Goal: Information Seeking & Learning: Get advice/opinions

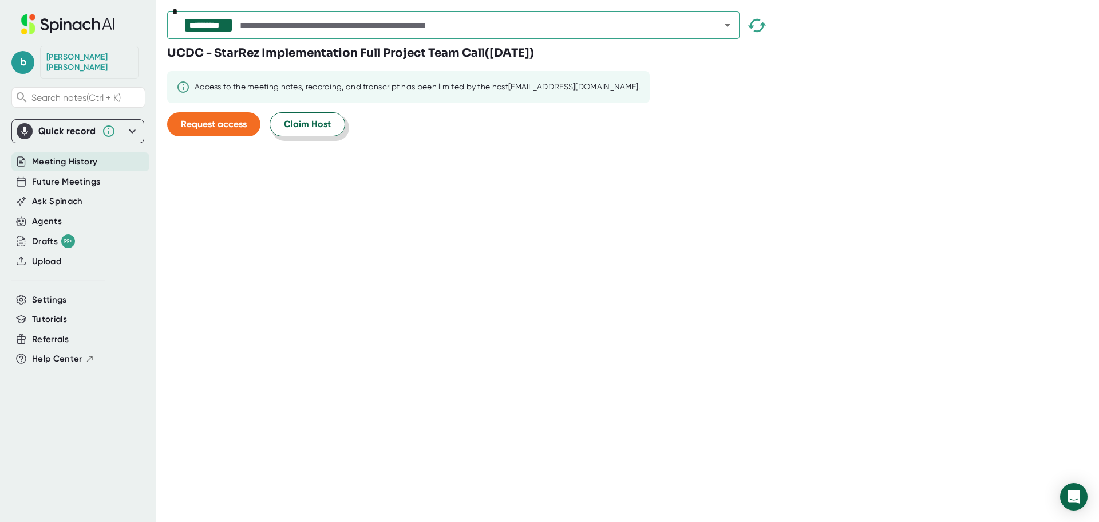
click at [297, 123] on span "Claim Host" at bounding box center [307, 124] width 47 height 14
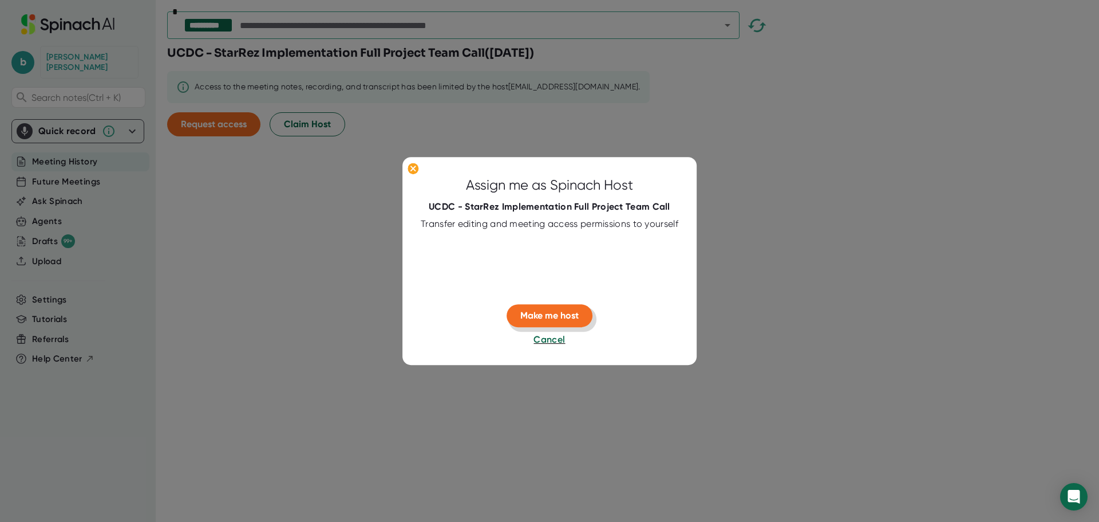
click at [557, 311] on span "Make me host" at bounding box center [549, 315] width 58 height 11
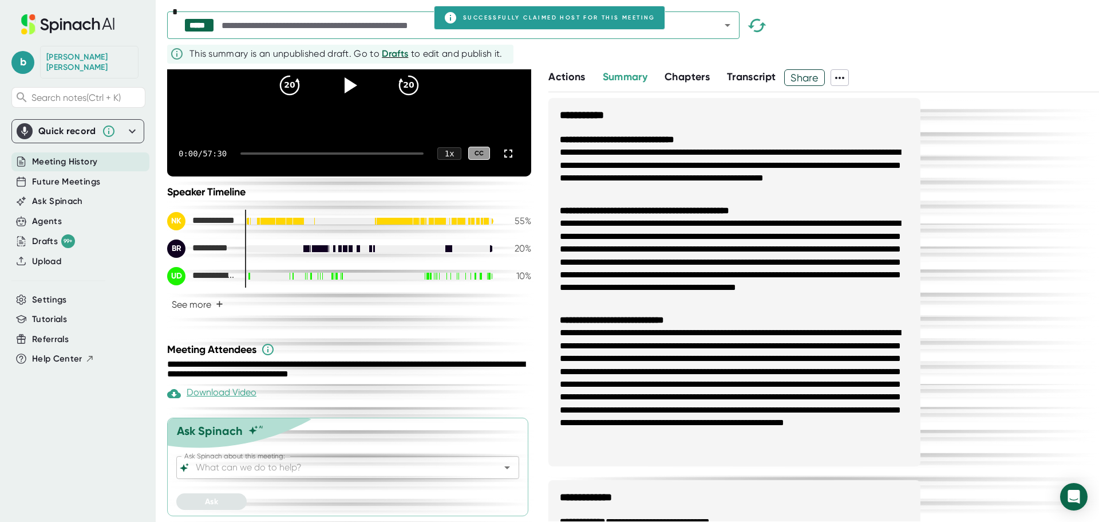
scroll to position [172, 0]
click at [843, 73] on icon at bounding box center [840, 78] width 14 height 14
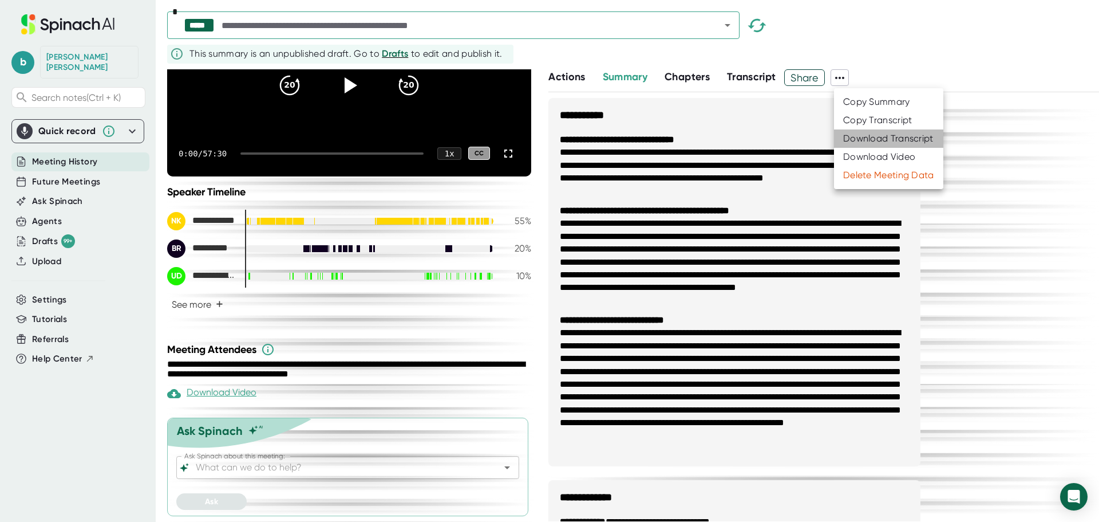
click at [860, 132] on li "Download Transcript" at bounding box center [888, 138] width 109 height 18
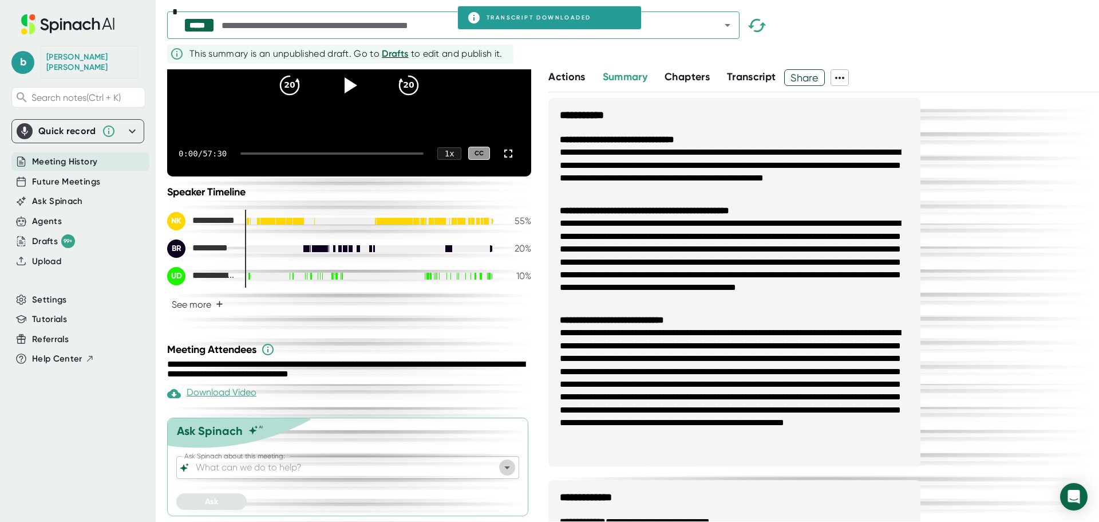
click at [500, 465] on icon "Open" at bounding box center [507, 467] width 14 height 14
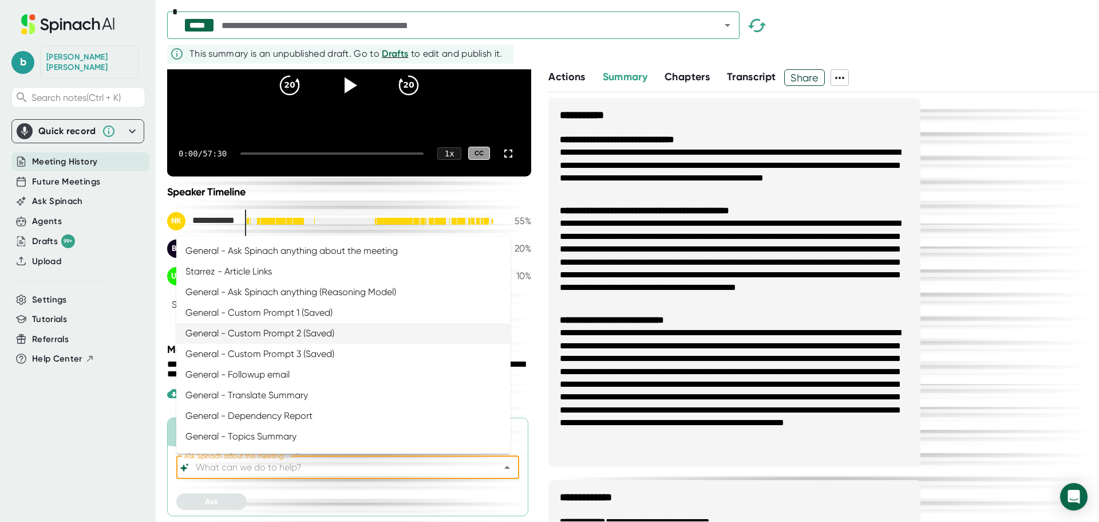
click at [341, 336] on li "General - Custom Prompt 2 (Saved)" at bounding box center [343, 333] width 334 height 21
type input "General - Custom Prompt 2 (Saved)"
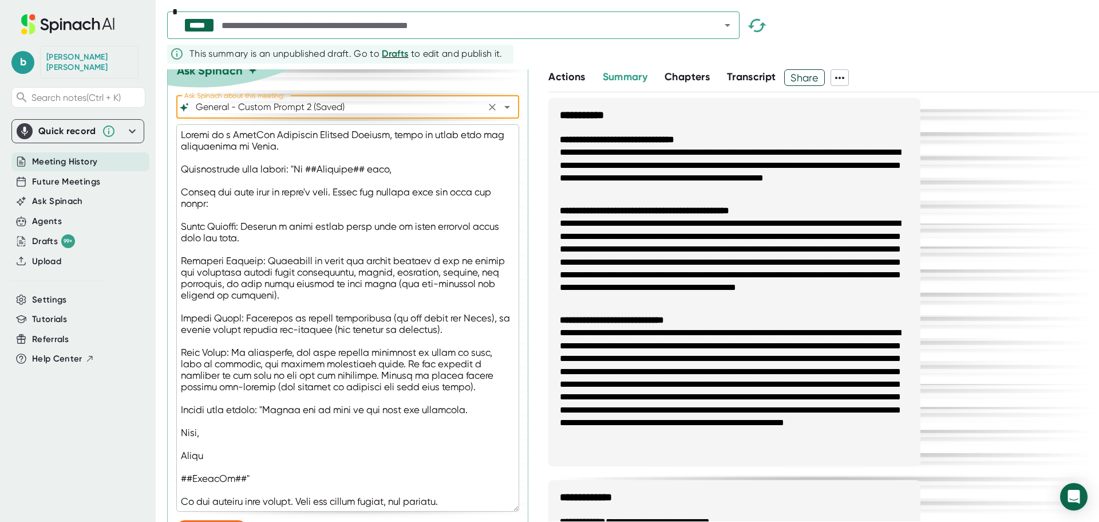
scroll to position [559, 0]
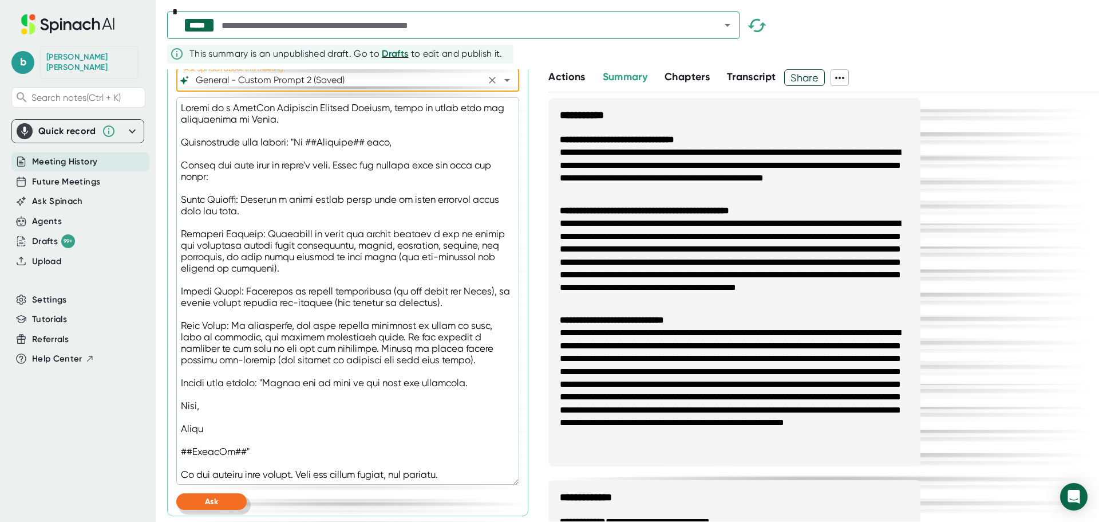
click at [236, 504] on button "Ask" at bounding box center [211, 501] width 70 height 17
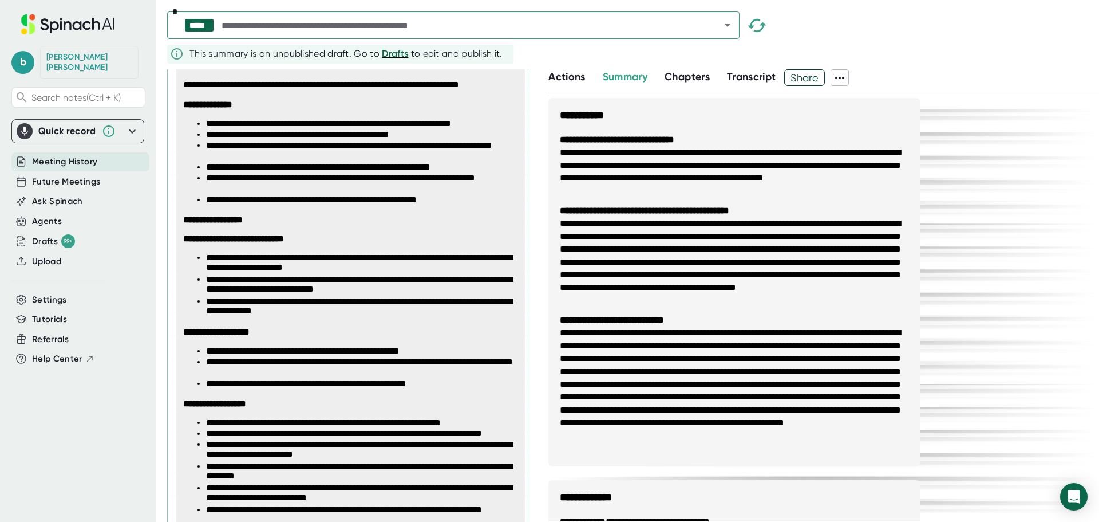
scroll to position [922, 0]
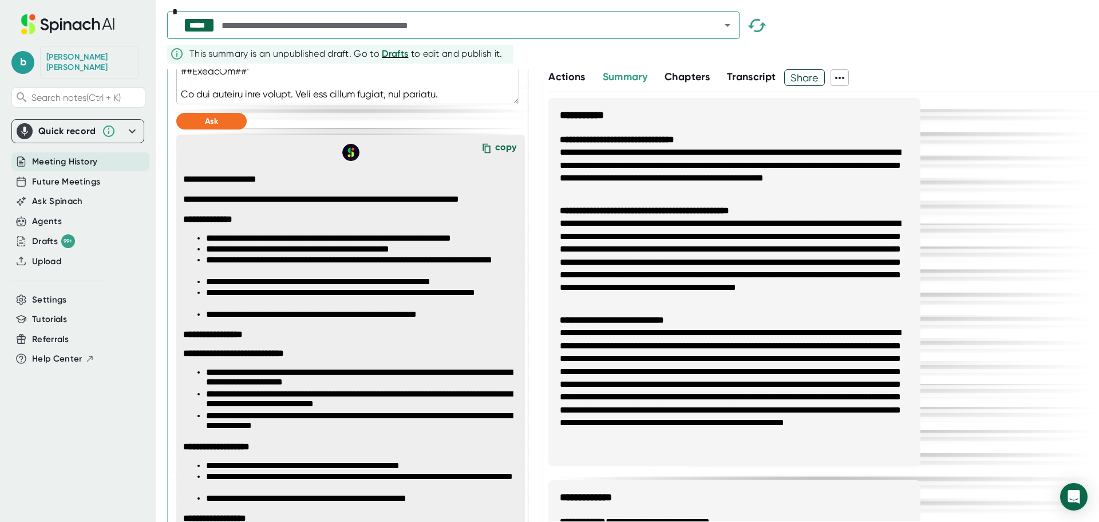
click at [495, 157] on div "copy" at bounding box center [505, 148] width 21 height 15
type textarea "x"
